Goal: Navigation & Orientation: Find specific page/section

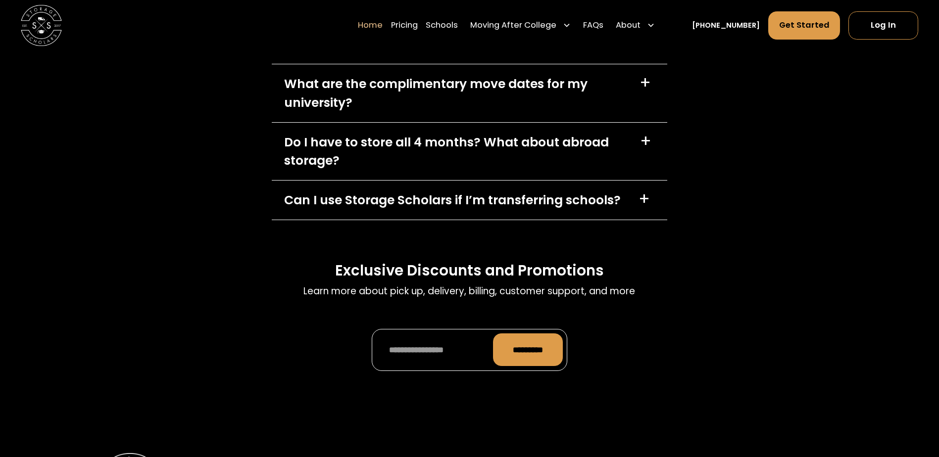
scroll to position [3168, 0]
click at [646, 87] on div "+" at bounding box center [644, 82] width 11 height 16
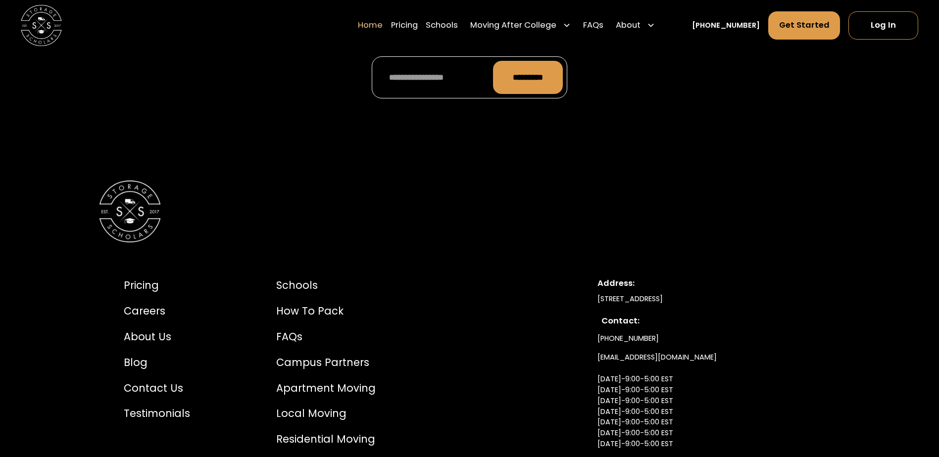
scroll to position [3371, 0]
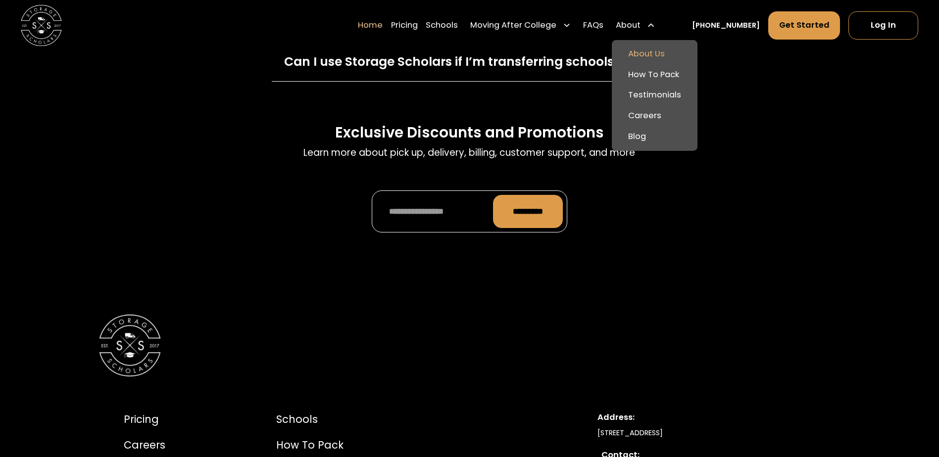
click at [663, 51] on link "About Us" at bounding box center [655, 54] width 78 height 21
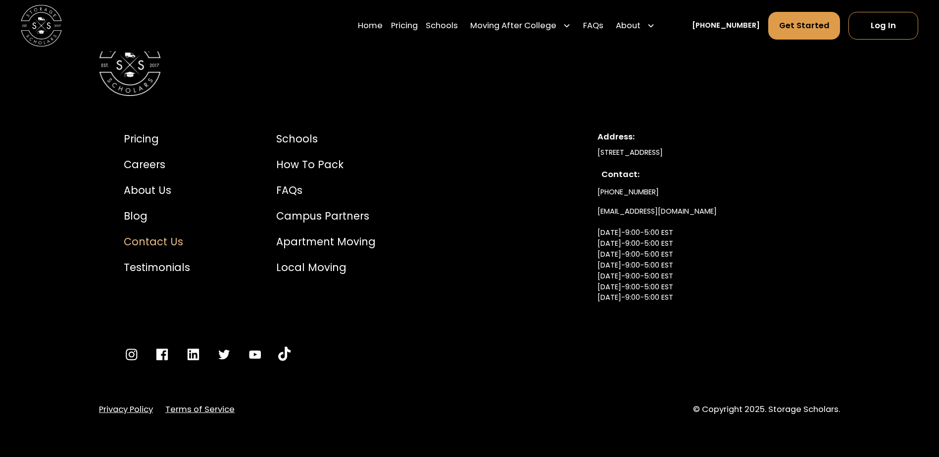
scroll to position [5603, 0]
click at [603, 29] on link "FAQs" at bounding box center [593, 25] width 20 height 29
